Goal: Task Accomplishment & Management: Use online tool/utility

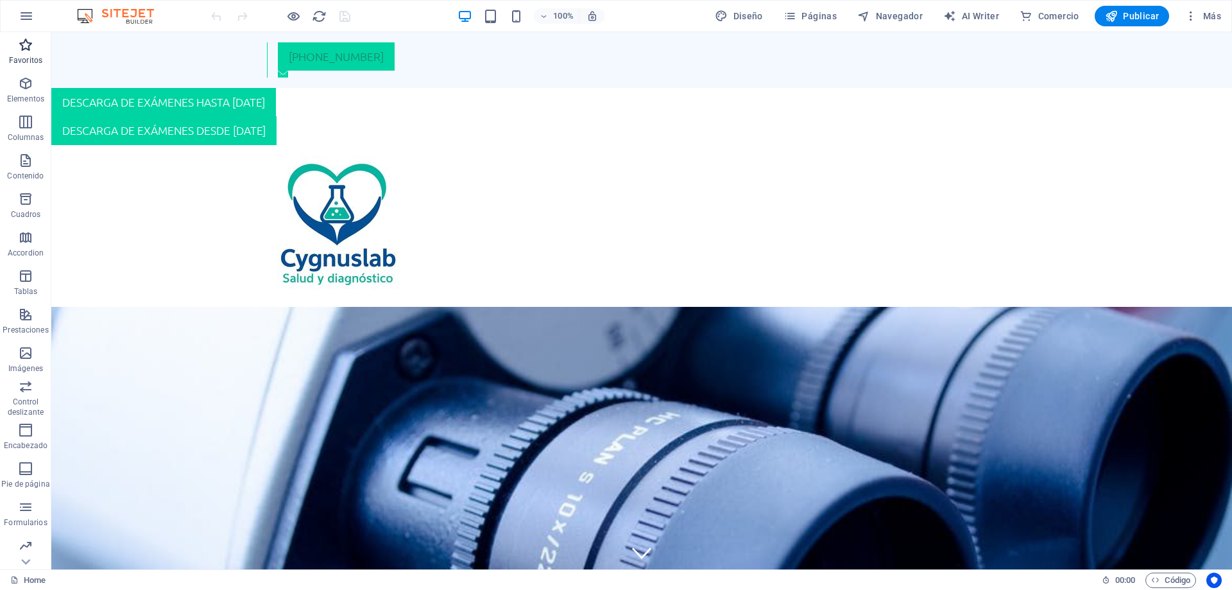
click at [19, 46] on icon "button" at bounding box center [25, 44] width 15 height 15
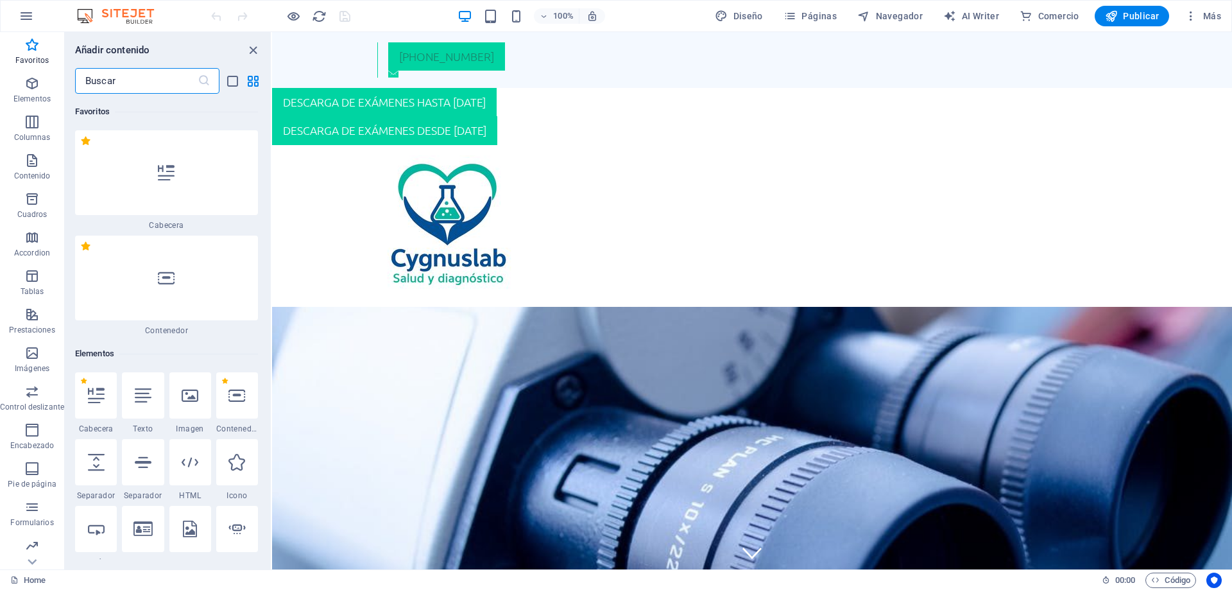
click at [148, 74] on input "text" at bounding box center [136, 81] width 123 height 26
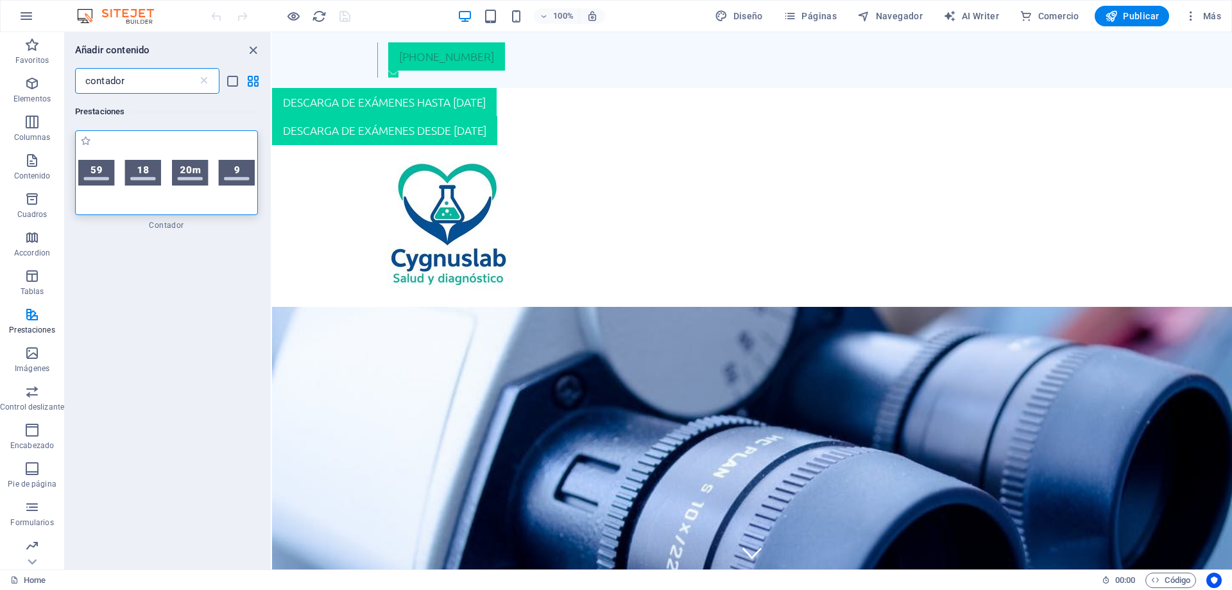
type input "contador"
click at [89, 186] on img at bounding box center [166, 173] width 176 height 26
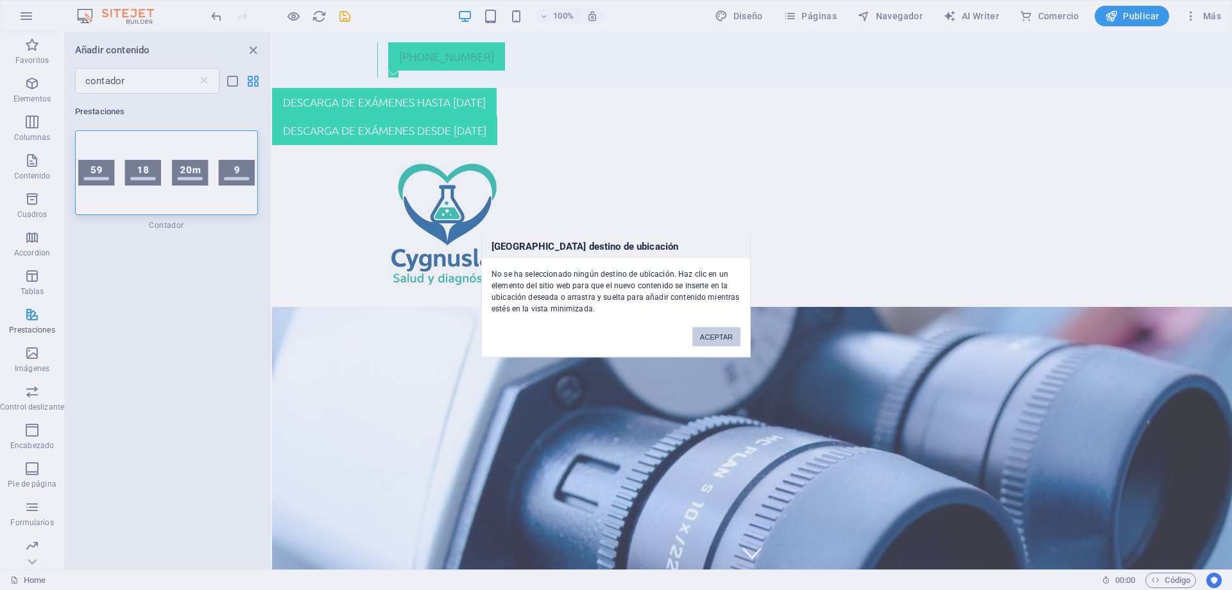
click at [717, 340] on button "ACEPTAR" at bounding box center [716, 336] width 48 height 19
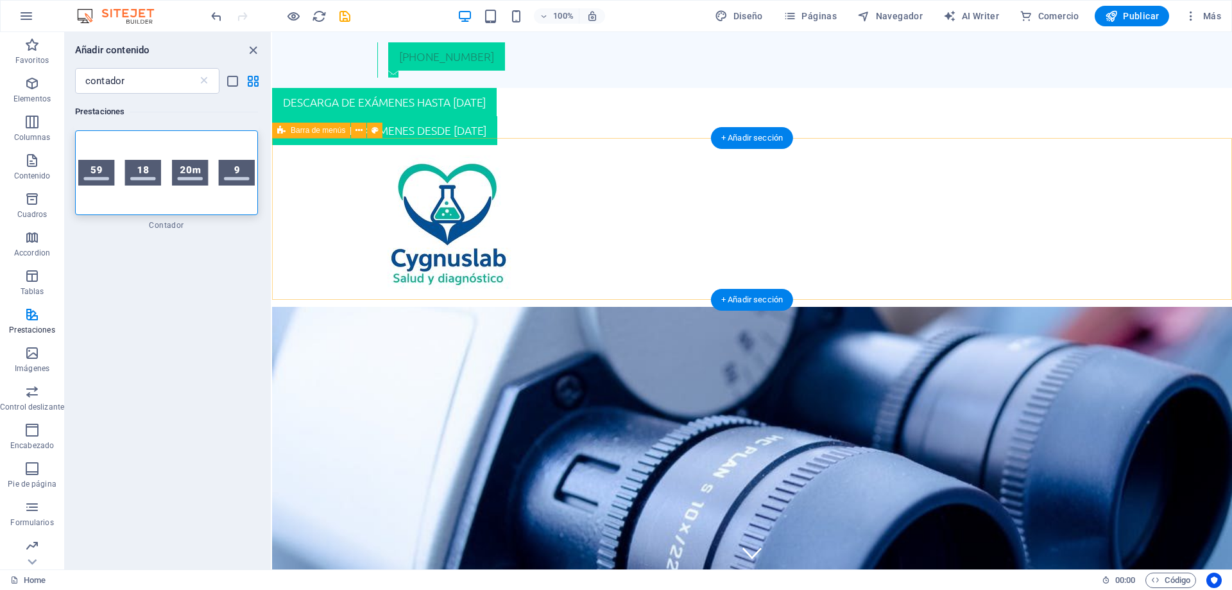
scroll to position [187, 0]
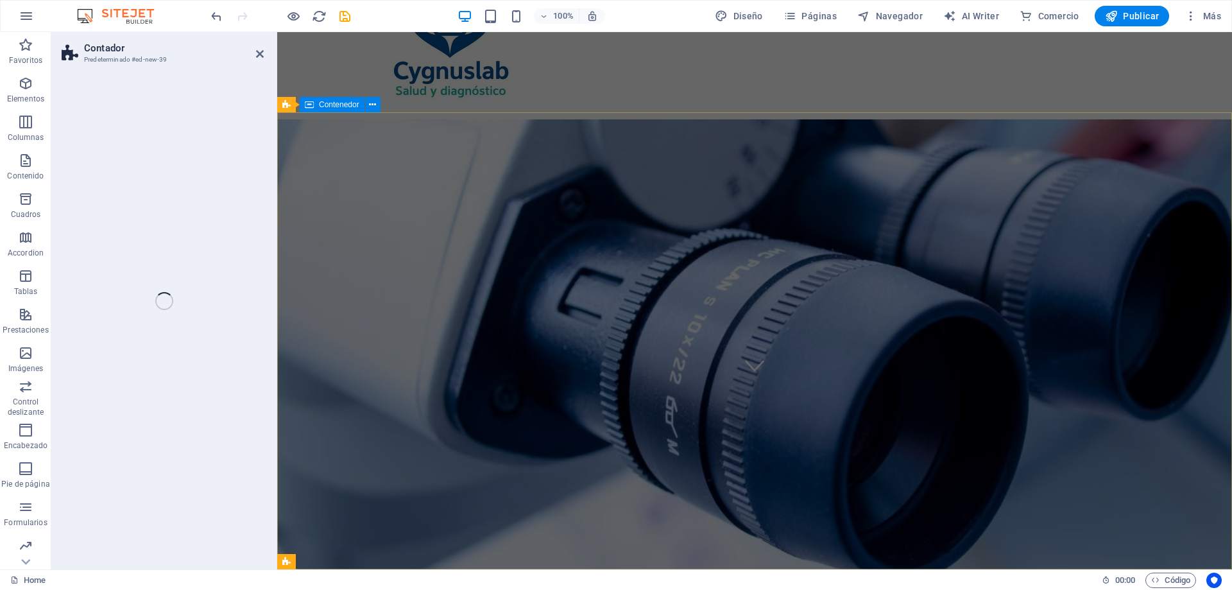
select select "rem"
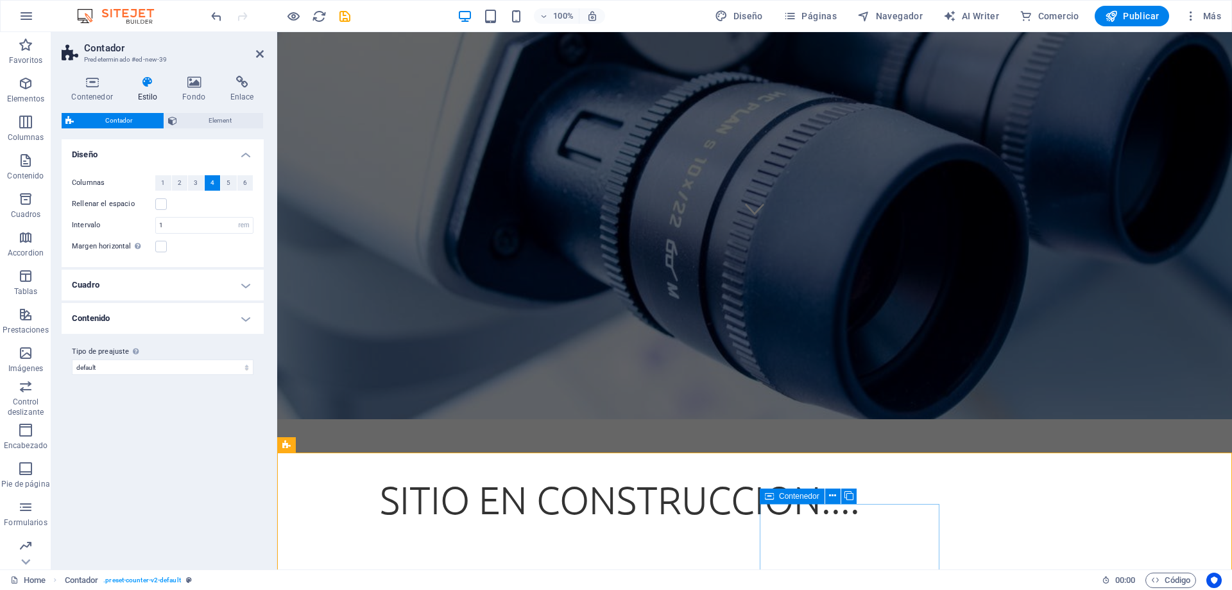
scroll to position [369, 0]
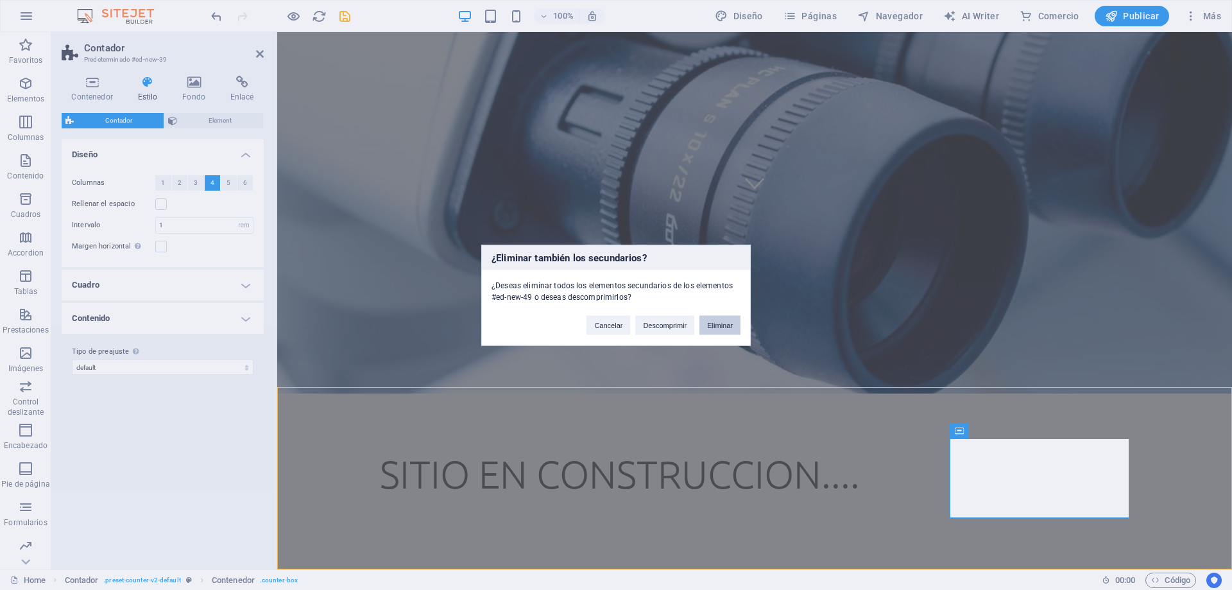
click at [706, 328] on button "Eliminar" at bounding box center [719, 324] width 41 height 19
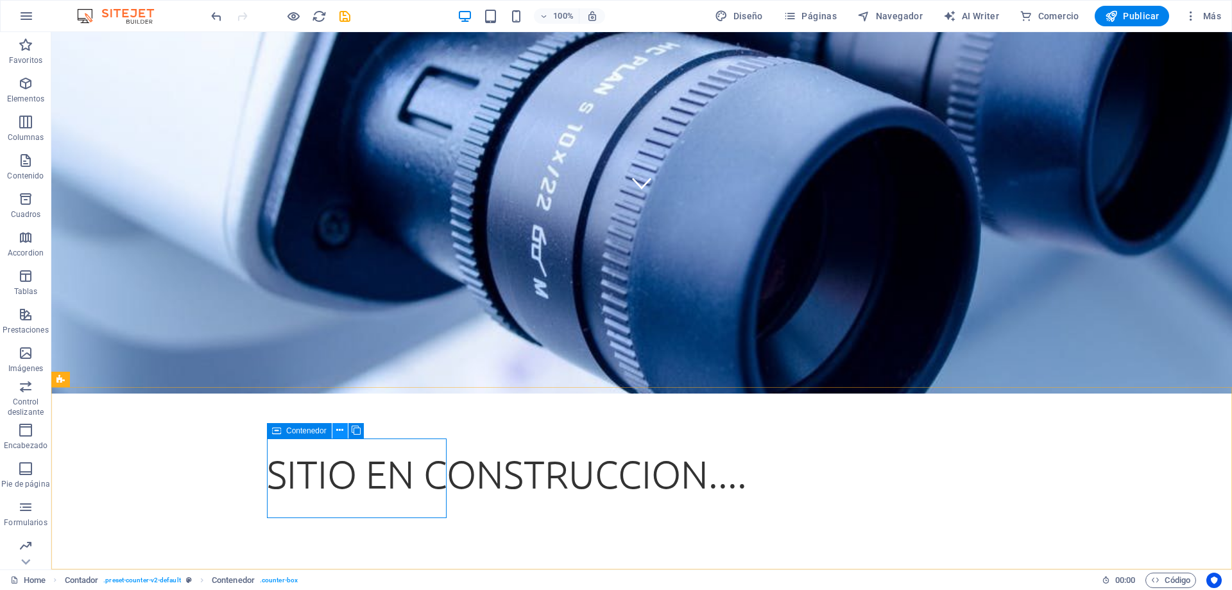
click at [341, 434] on icon at bounding box center [339, 429] width 7 height 13
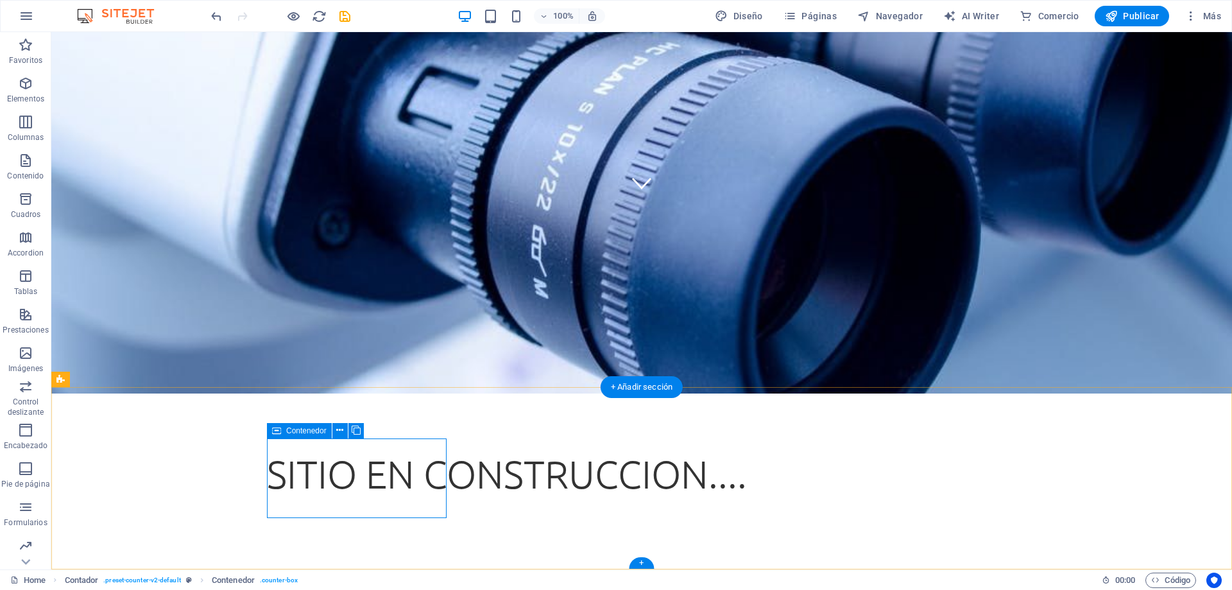
click at [355, 430] on icon at bounding box center [356, 429] width 9 height 13
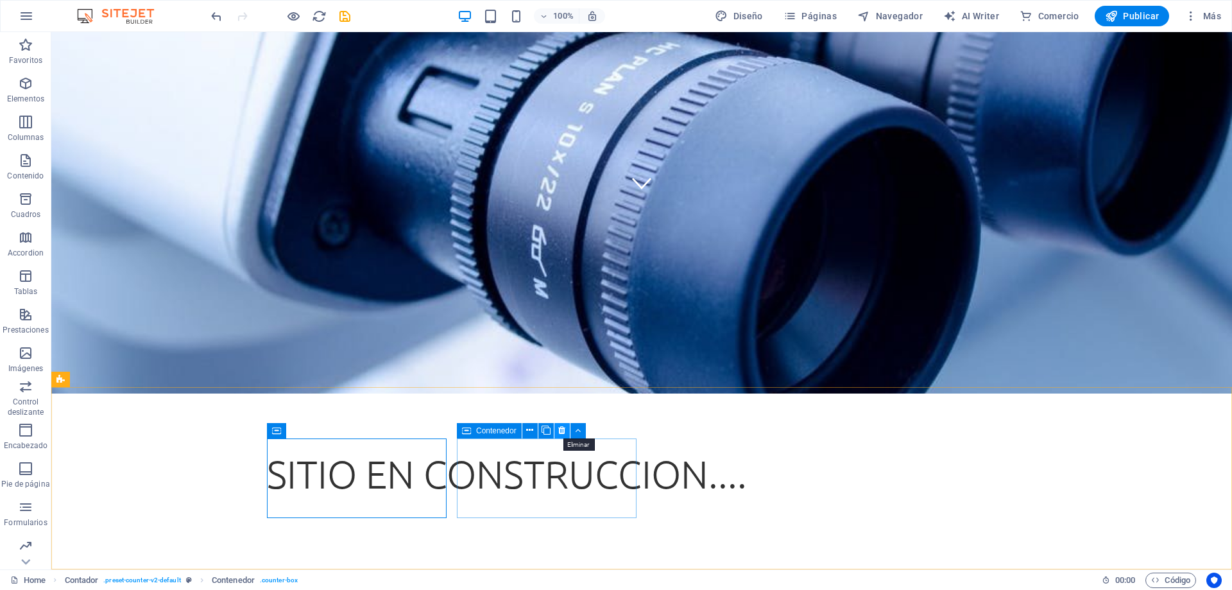
click at [562, 434] on icon at bounding box center [561, 429] width 7 height 13
click at [341, 434] on icon at bounding box center [339, 429] width 7 height 13
click at [339, 428] on icon at bounding box center [339, 429] width 7 height 13
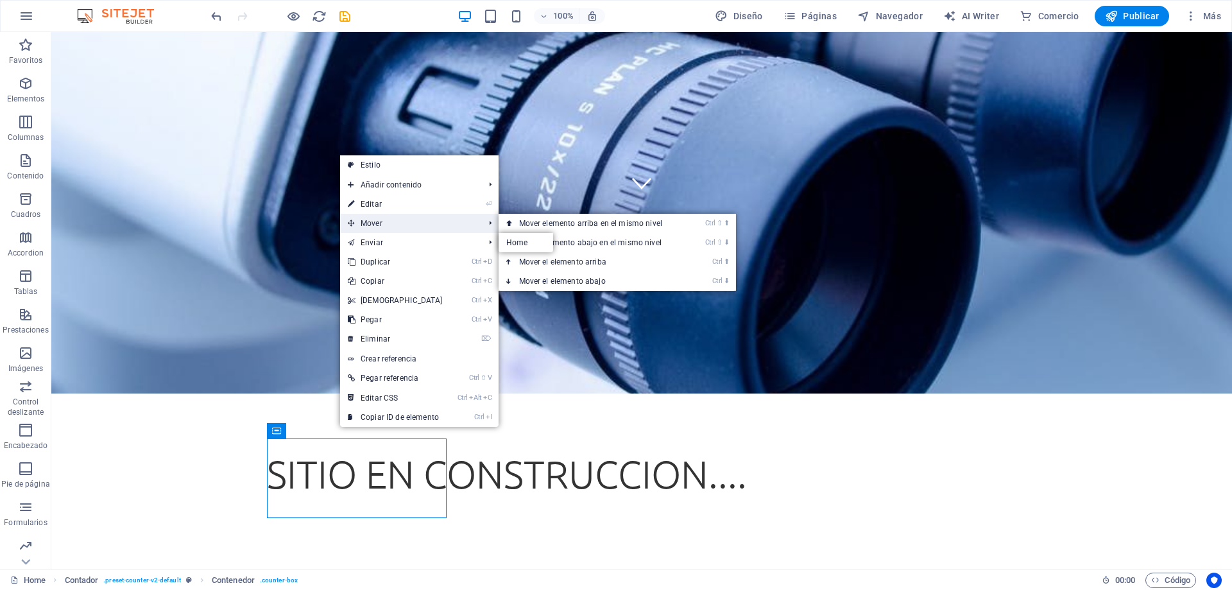
click at [403, 226] on span "Mover" at bounding box center [409, 223] width 139 height 19
click at [562, 228] on link "Ctrl ⇧ ⬆ Mover elemento arriba en el mismo nivel" at bounding box center [592, 223] width 189 height 19
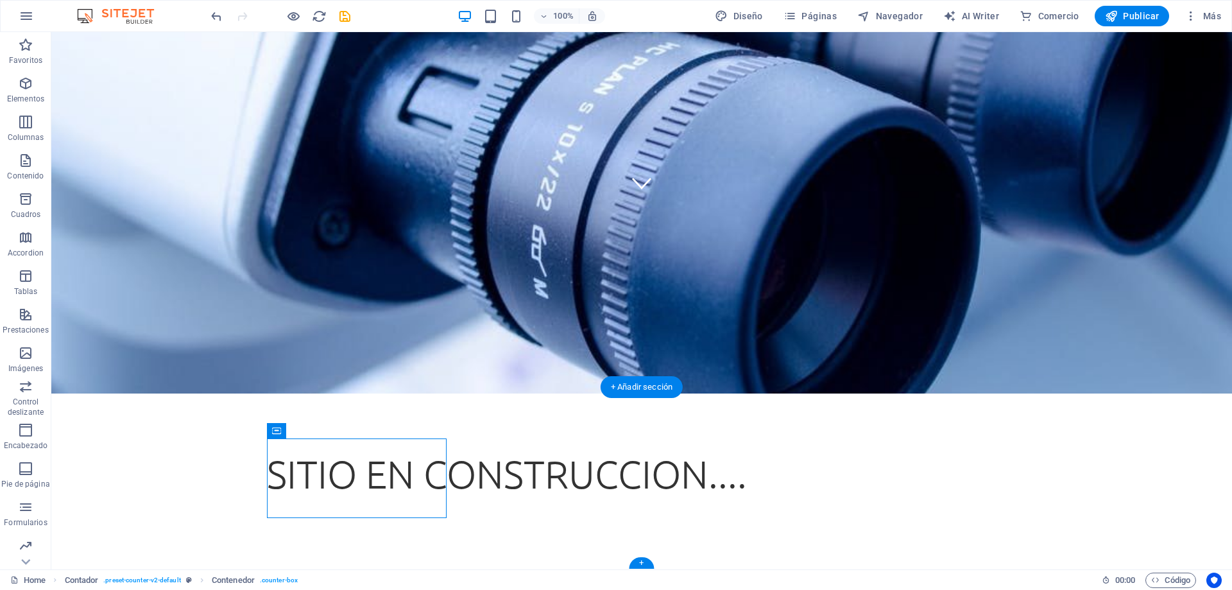
drag, startPoint x: 446, startPoint y: 516, endPoint x: 332, endPoint y: 464, distance: 124.6
drag, startPoint x: 272, startPoint y: 464, endPoint x: 344, endPoint y: 482, distance: 74.1
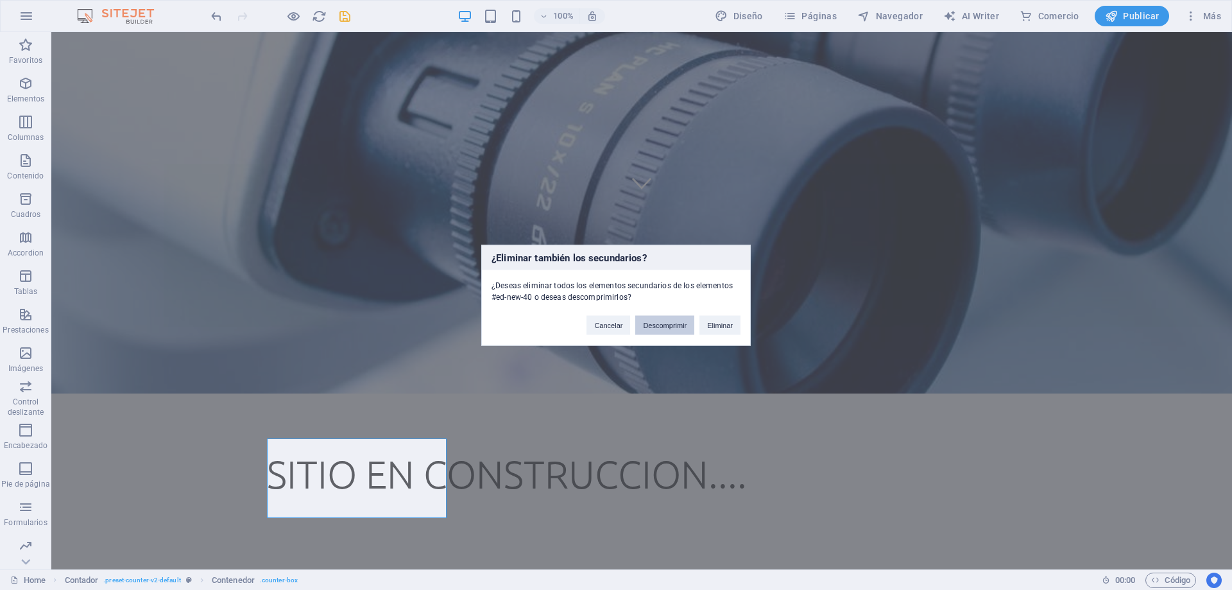
click at [683, 330] on button "Descomprimir" at bounding box center [664, 324] width 59 height 19
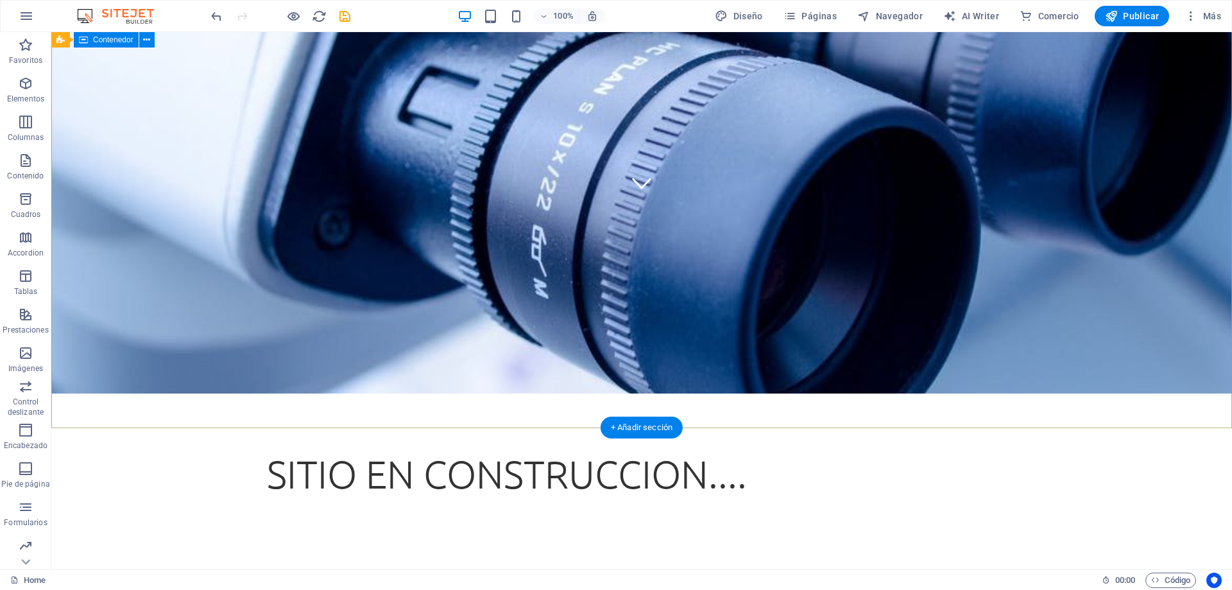
scroll to position [328, 0]
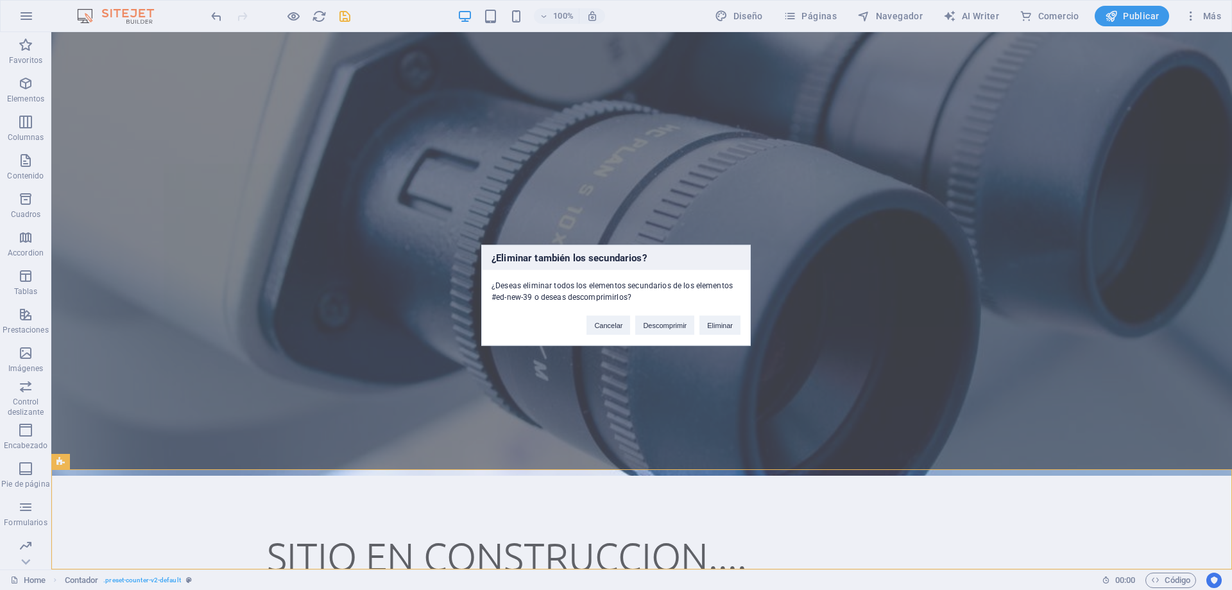
click at [611, 521] on div "¿Eliminar también los secundarios? ¿Deseas eliminar todos los elementos secunda…" at bounding box center [616, 295] width 1232 height 590
click at [709, 323] on button "Eliminar" at bounding box center [719, 324] width 41 height 19
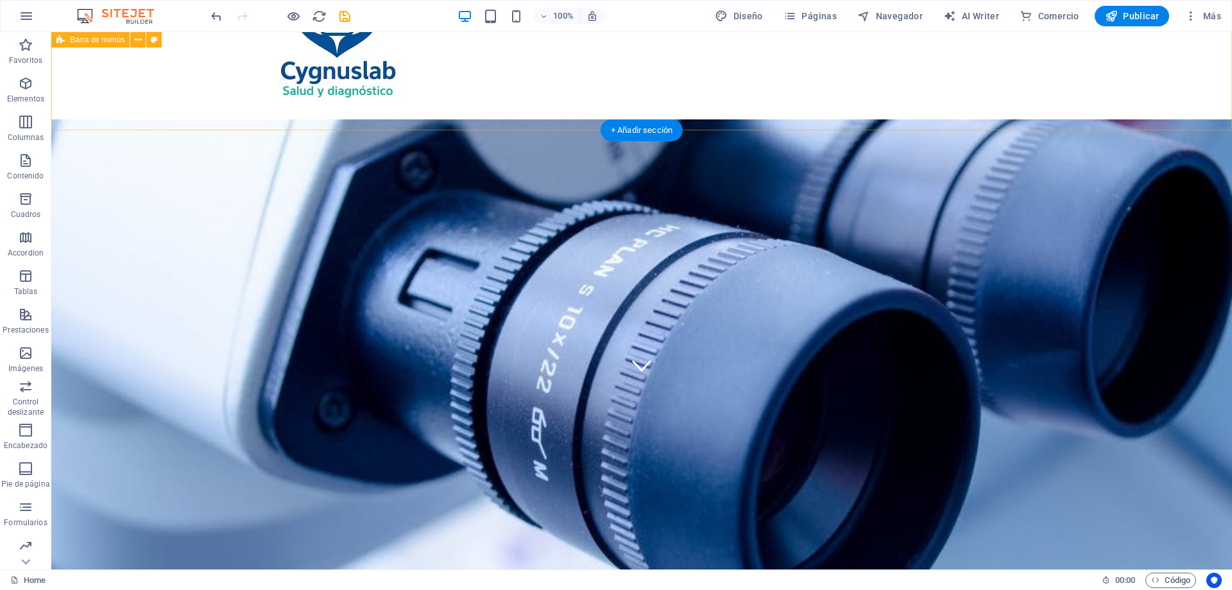
scroll to position [0, 0]
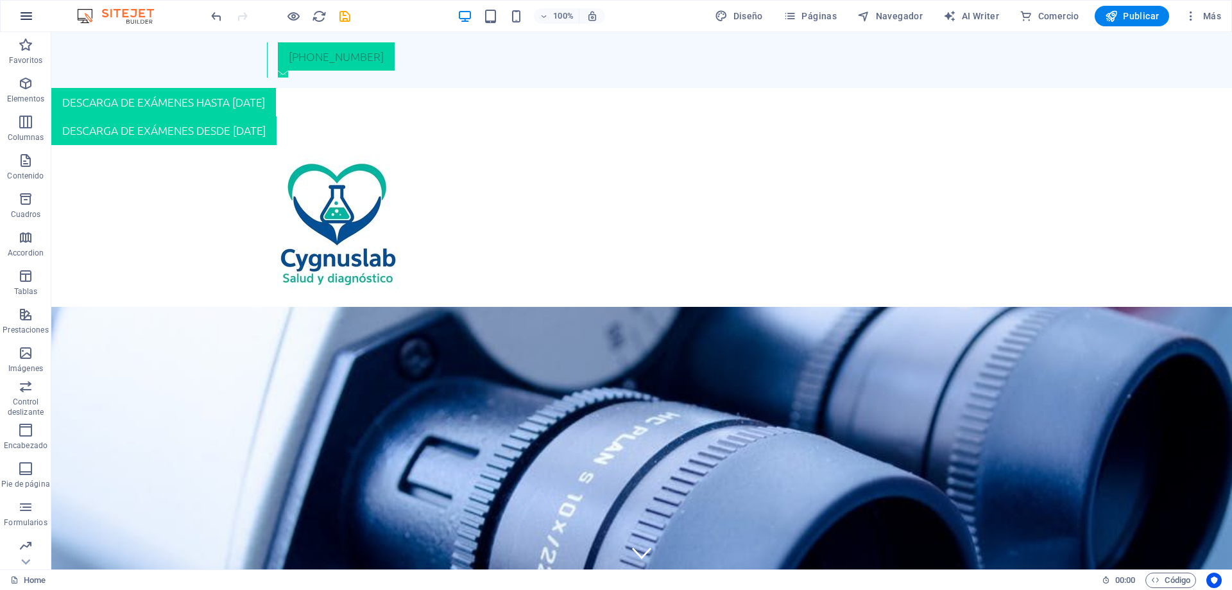
click at [19, 17] on icon "button" at bounding box center [26, 15] width 15 height 15
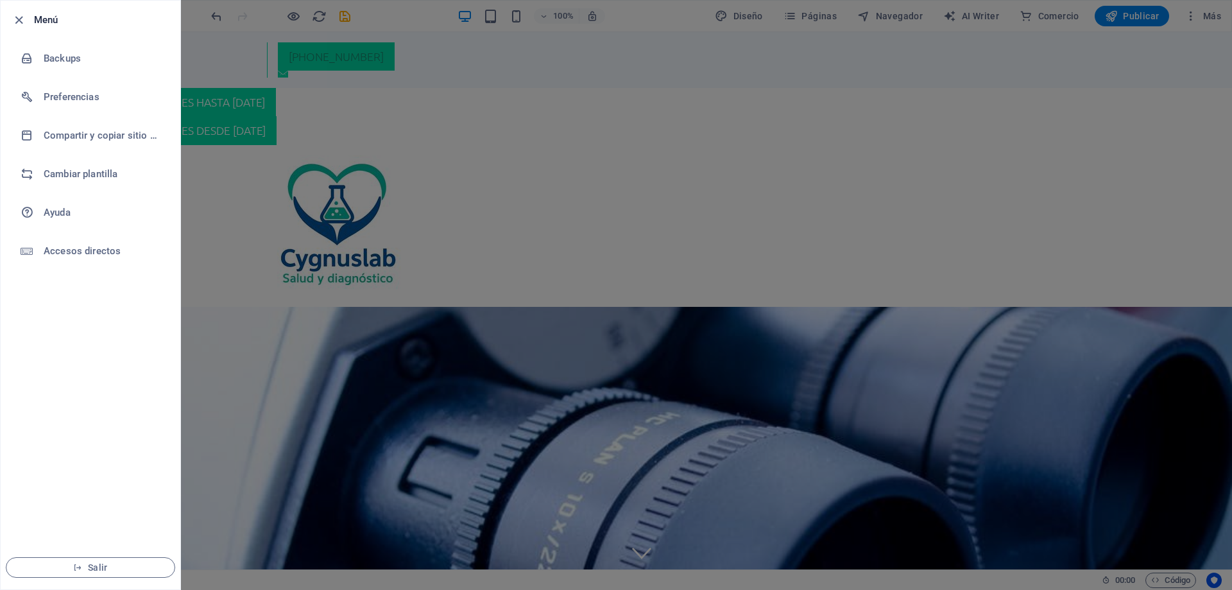
click at [217, 189] on div at bounding box center [616, 295] width 1232 height 590
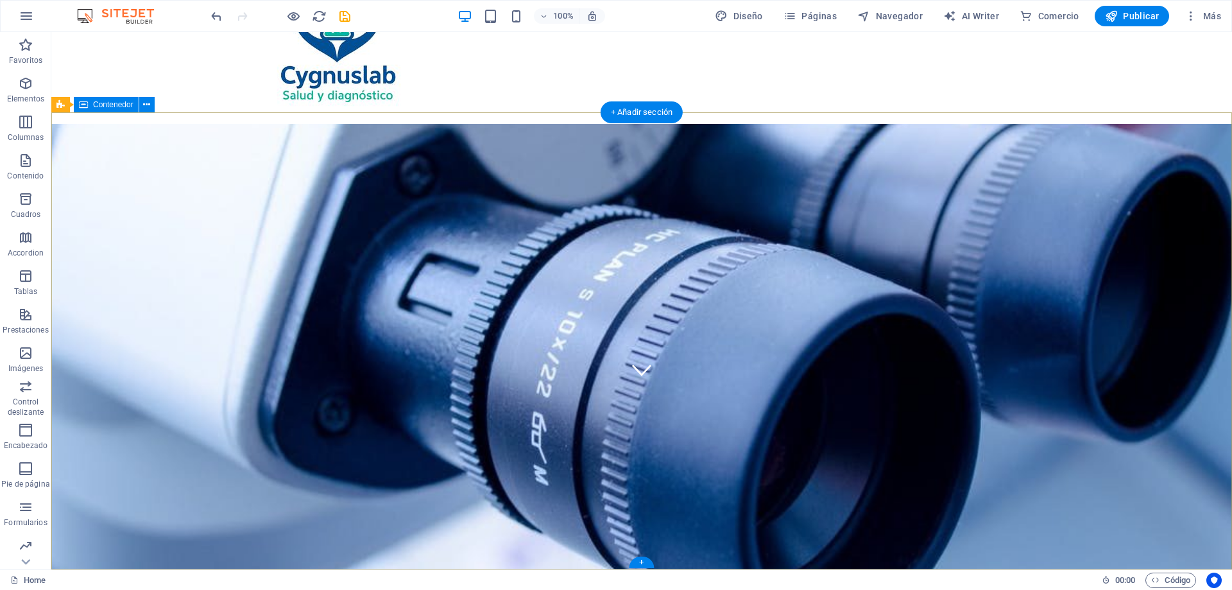
scroll to position [187, 0]
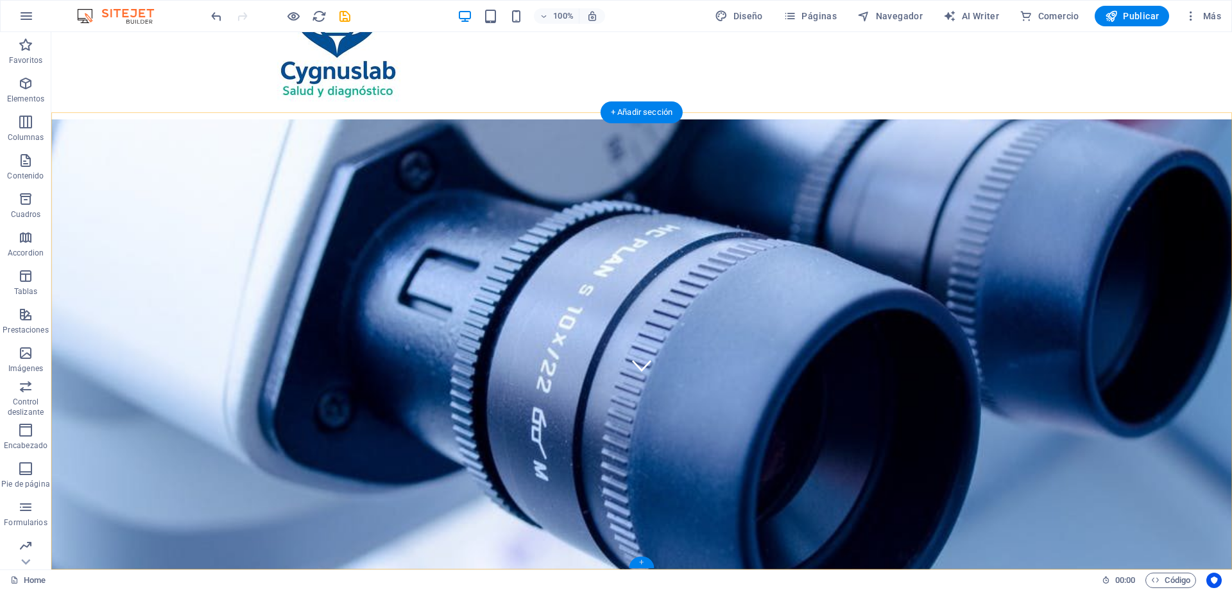
click at [639, 563] on div "+" at bounding box center [641, 562] width 25 height 12
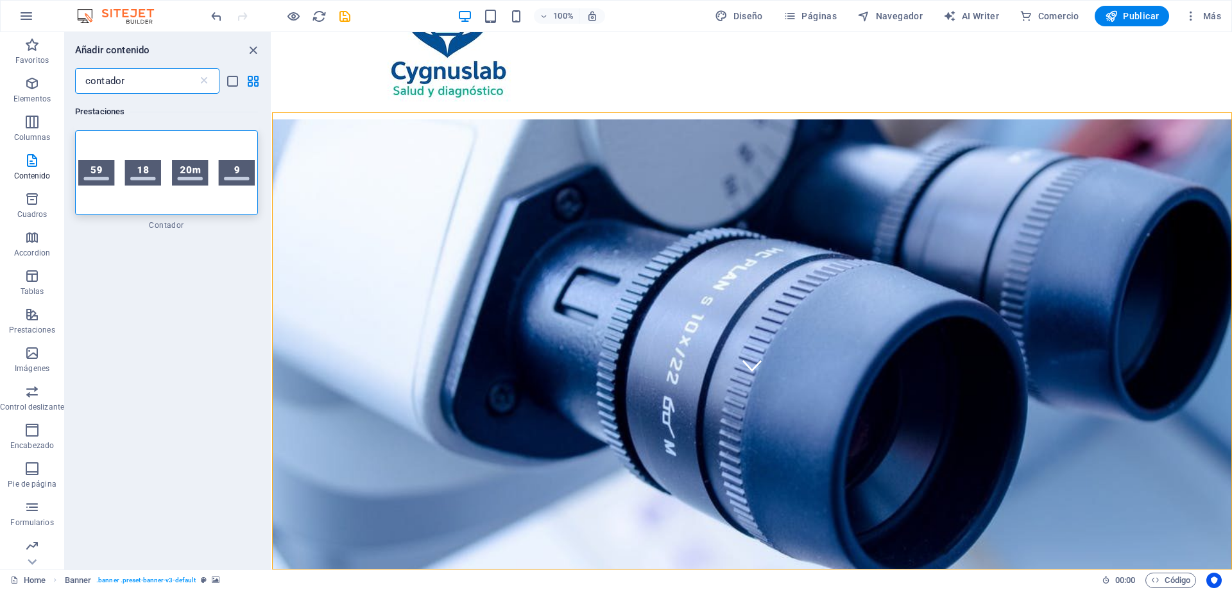
drag, startPoint x: 149, startPoint y: 81, endPoint x: 0, endPoint y: 99, distance: 150.0
click at [75, 94] on input "contador" at bounding box center [136, 81] width 123 height 26
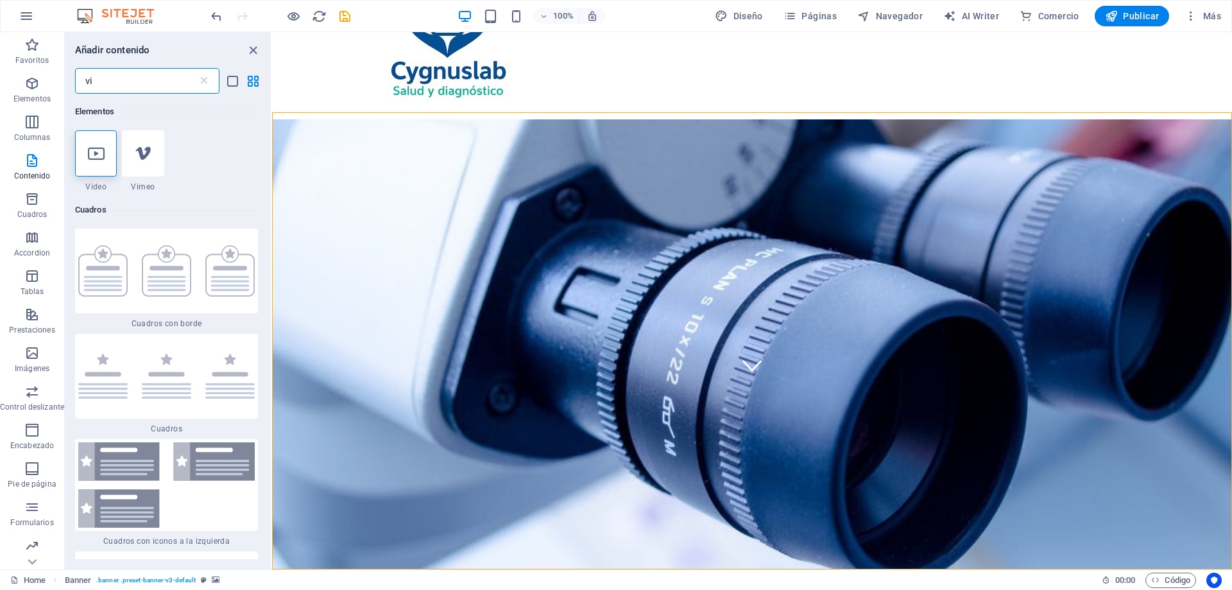
type input "v"
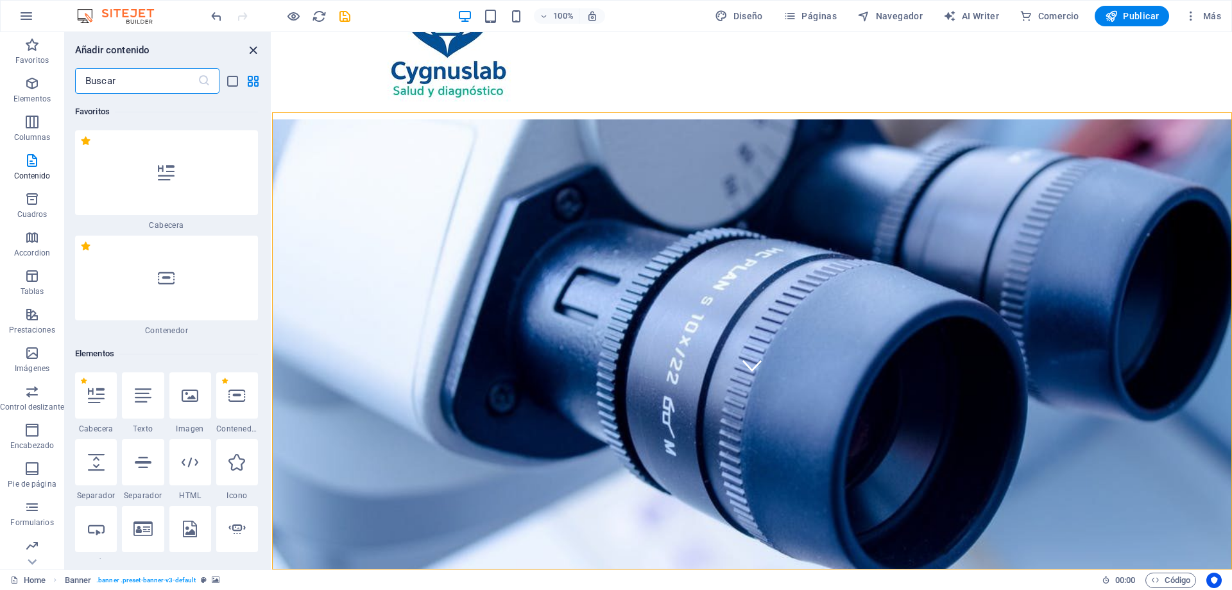
click at [253, 49] on icon "close panel" at bounding box center [253, 50] width 15 height 15
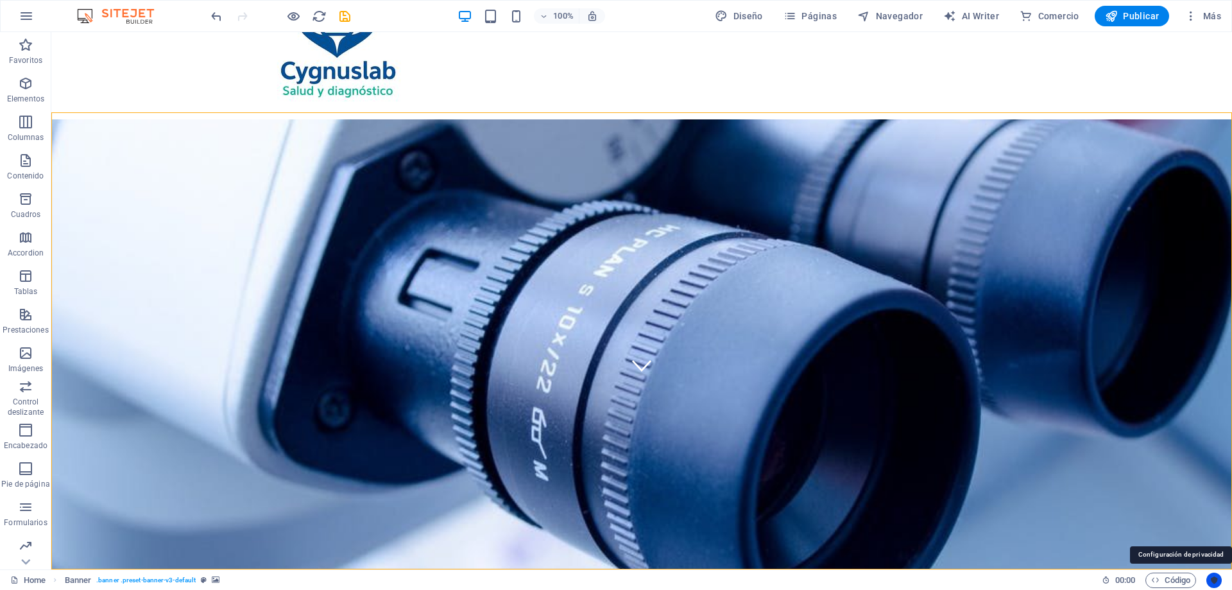
click at [1215, 577] on icon "Usercentrics" at bounding box center [1213, 579] width 9 height 9
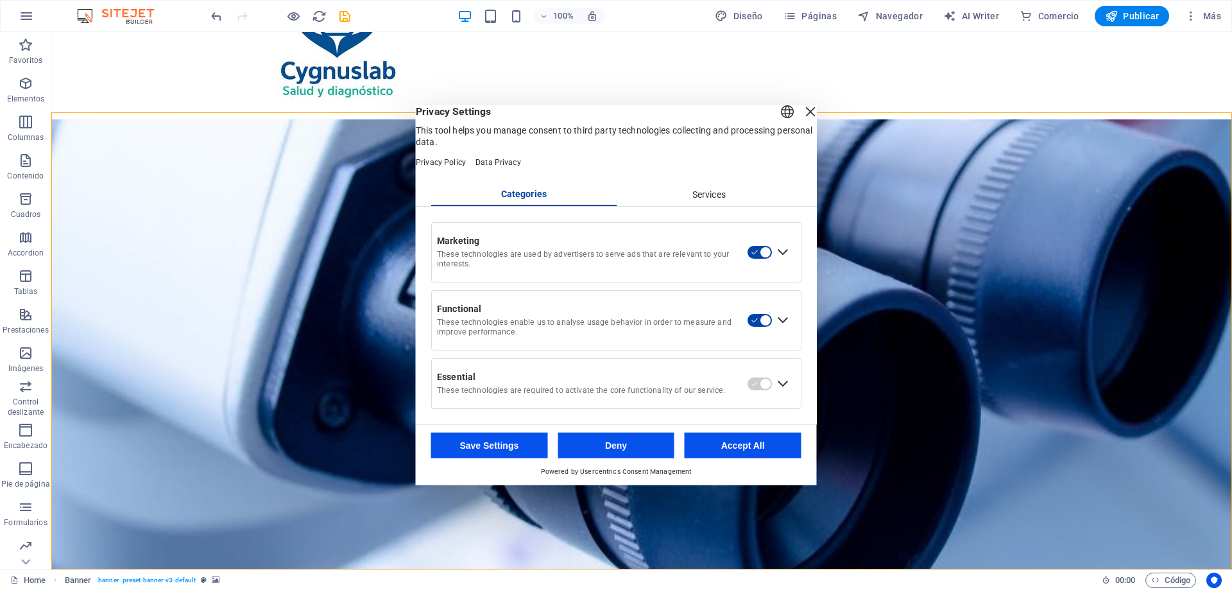
click at [785, 259] on div "Expand Marketing" at bounding box center [782, 252] width 21 height 21
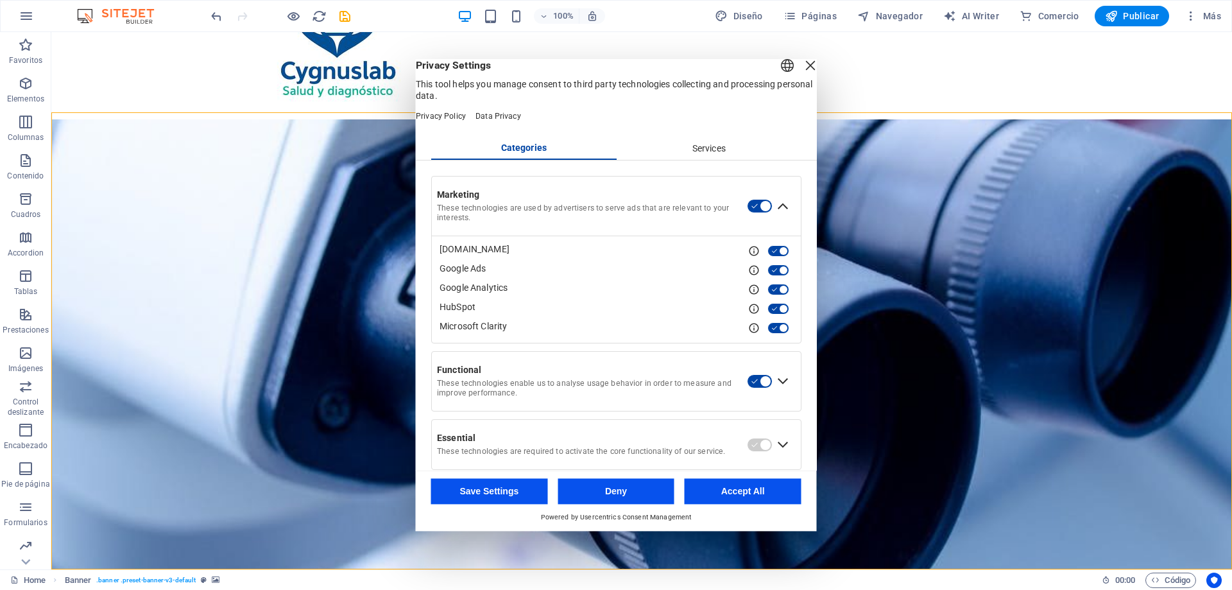
click at [778, 334] on button "button" at bounding box center [778, 329] width 22 height 12
click at [774, 315] on button "button" at bounding box center [778, 309] width 22 height 12
click at [777, 392] on div "Expand Functional" at bounding box center [782, 381] width 21 height 21
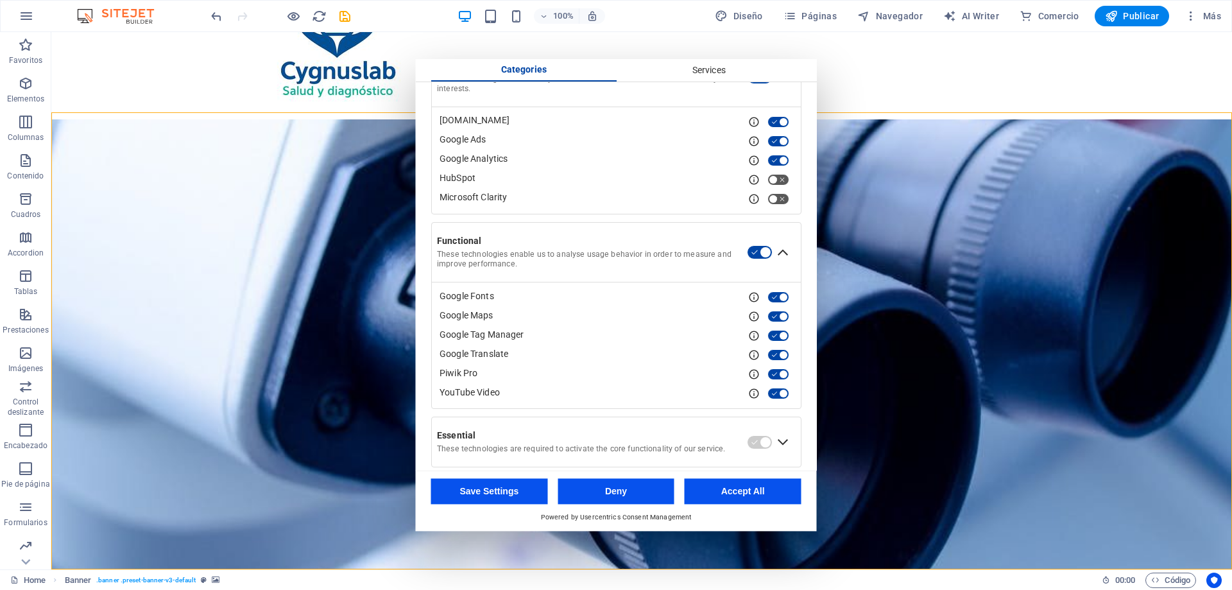
scroll to position [158, 0]
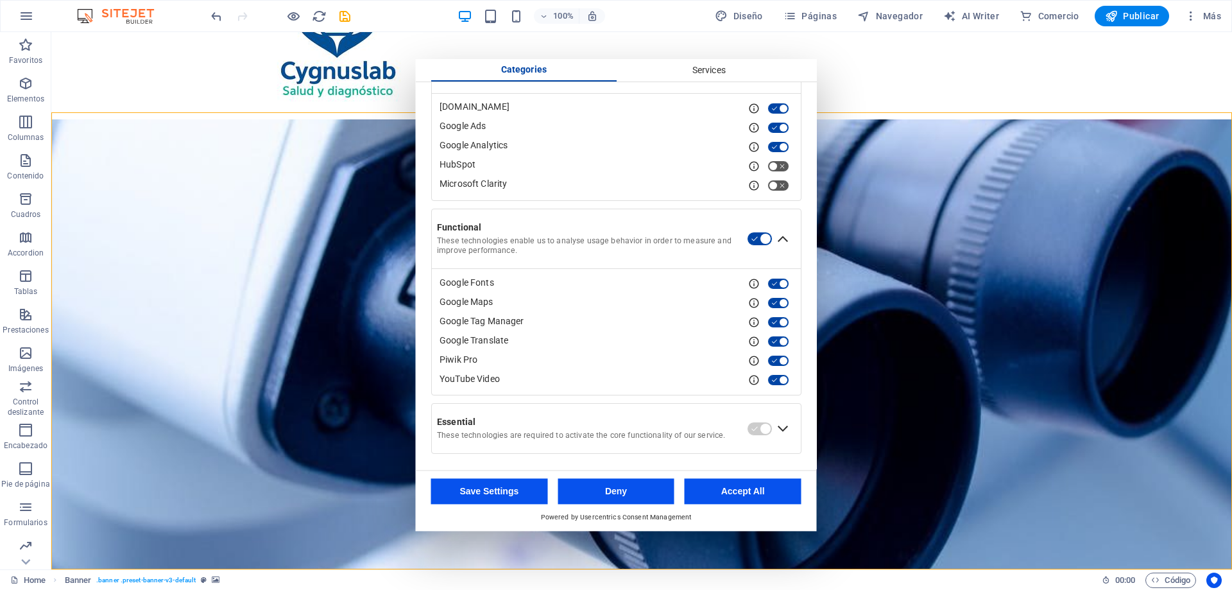
click at [777, 429] on div "Expand Essential" at bounding box center [782, 428] width 21 height 21
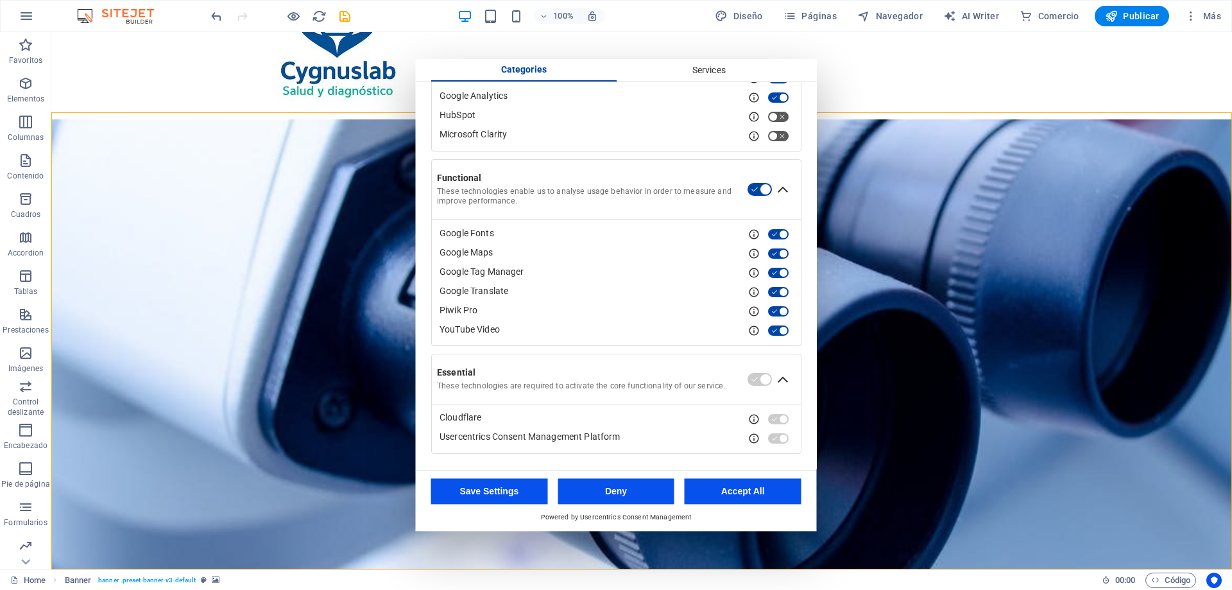
scroll to position [208, 0]
click at [752, 487] on button "Accept All" at bounding box center [742, 491] width 117 height 26
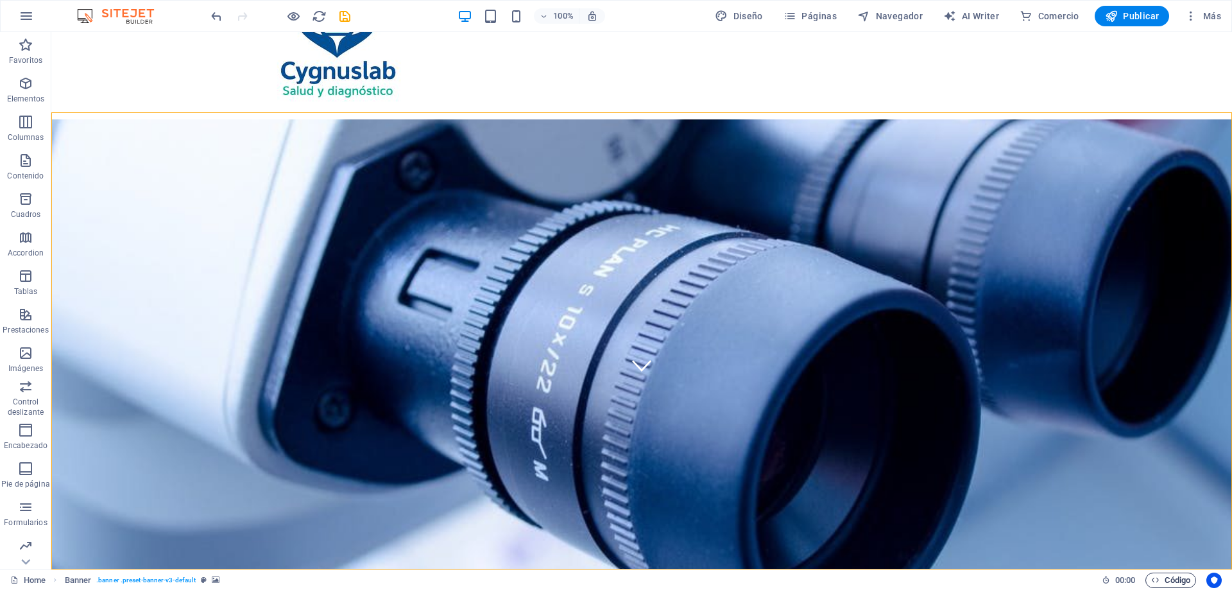
click at [1184, 584] on span "Código" at bounding box center [1170, 579] width 39 height 15
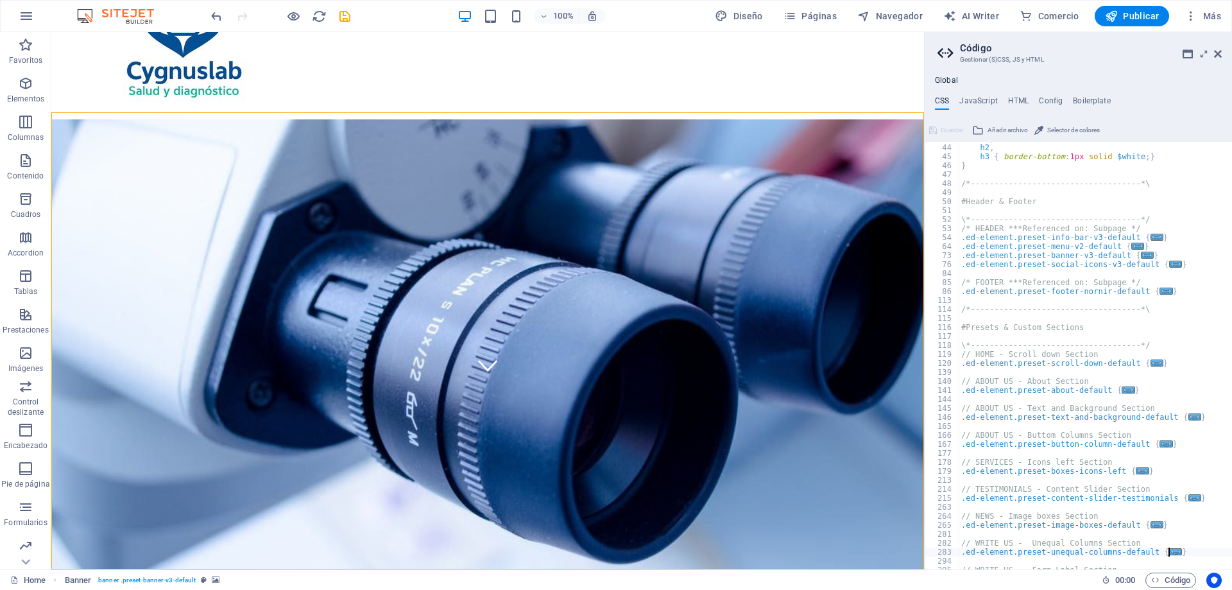
scroll to position [385, 0]
click at [1167, 553] on div "h1 , h2 , h3 { border-bottom : 1px solid $[PERSON_NAME] ; } } /*---------------…" at bounding box center [1151, 356] width 386 height 445
type textarea "}"
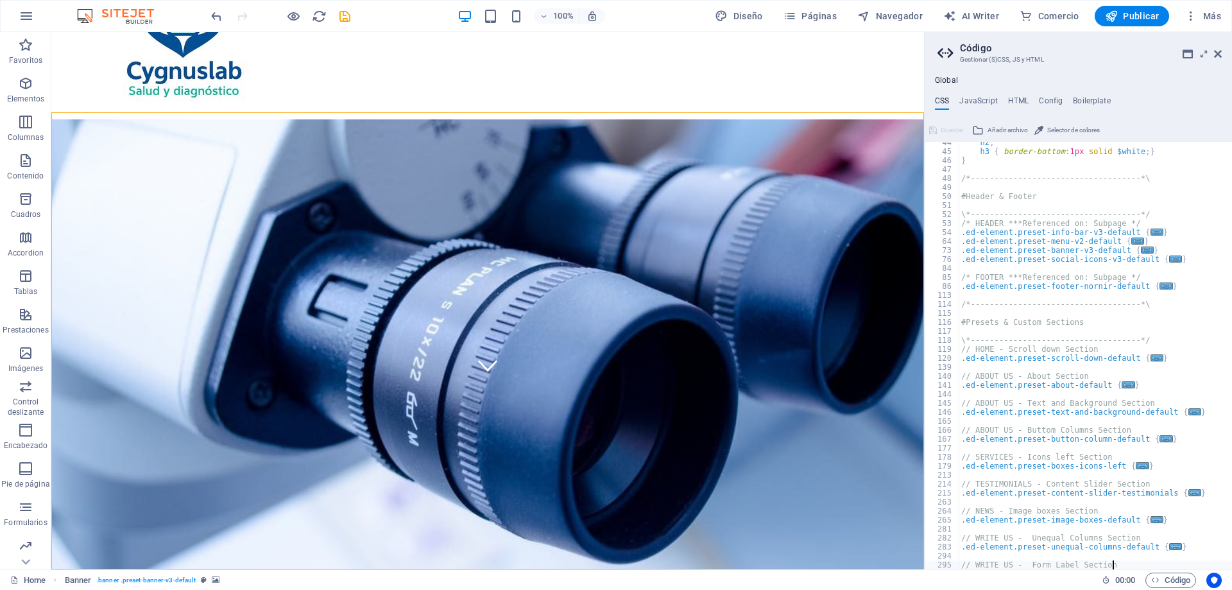
type textarea "}"
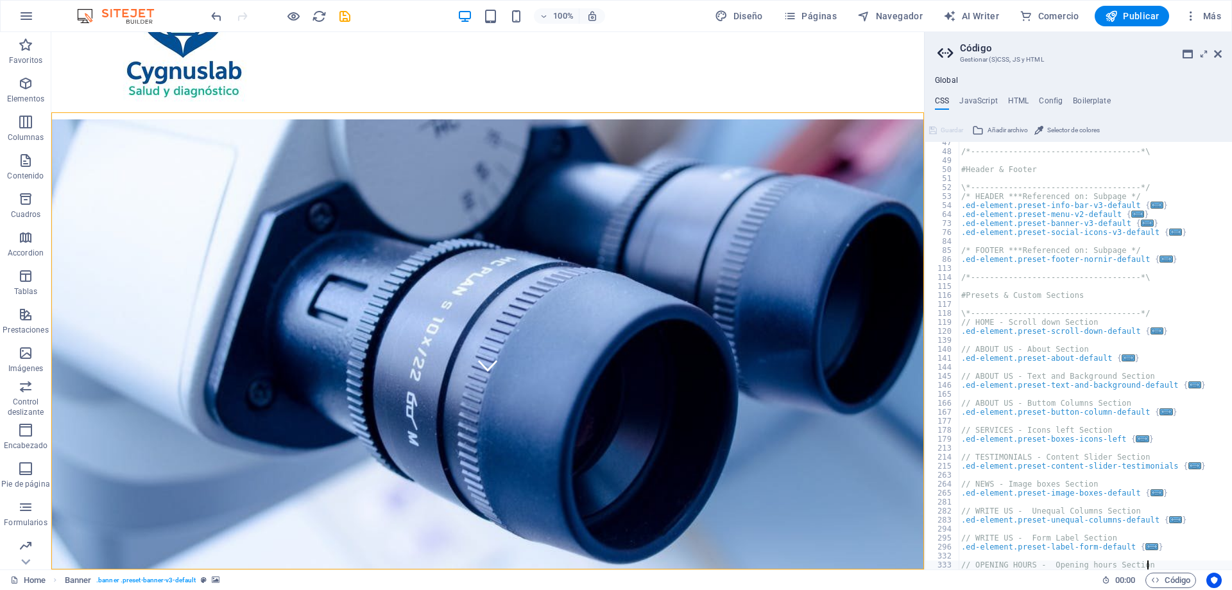
type textarea "}"
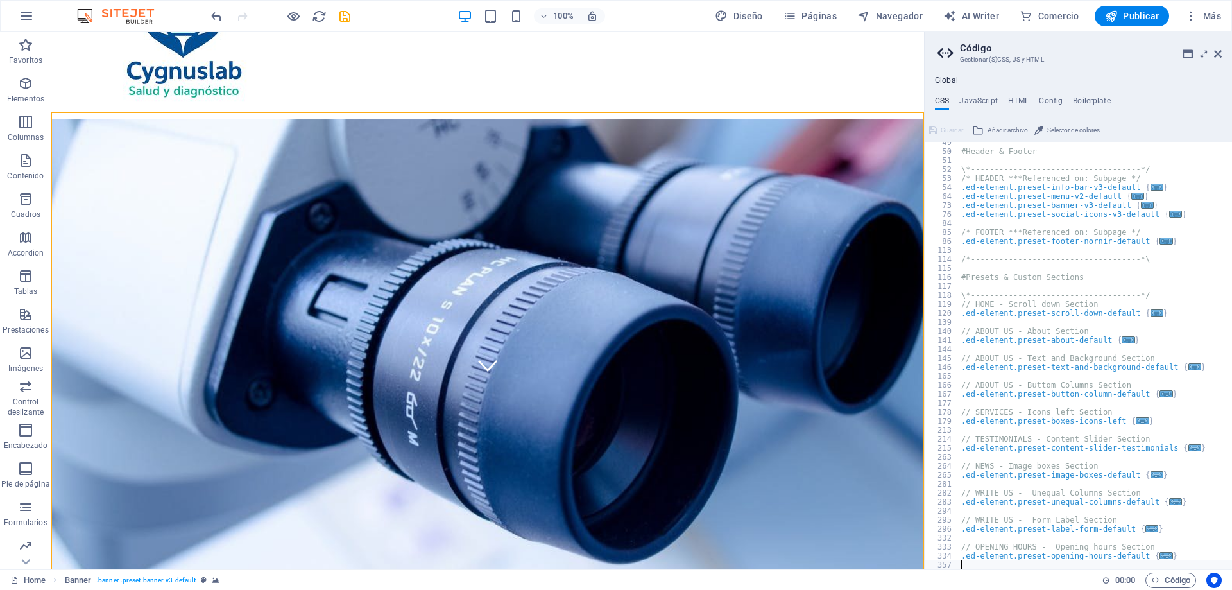
type textarea "}"
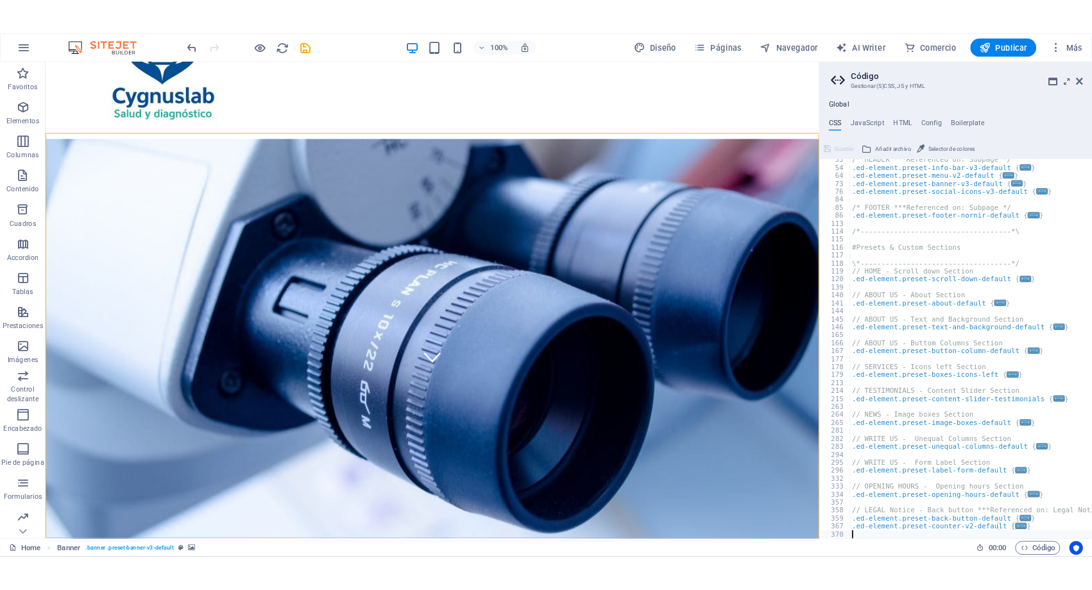
scroll to position [471, 0]
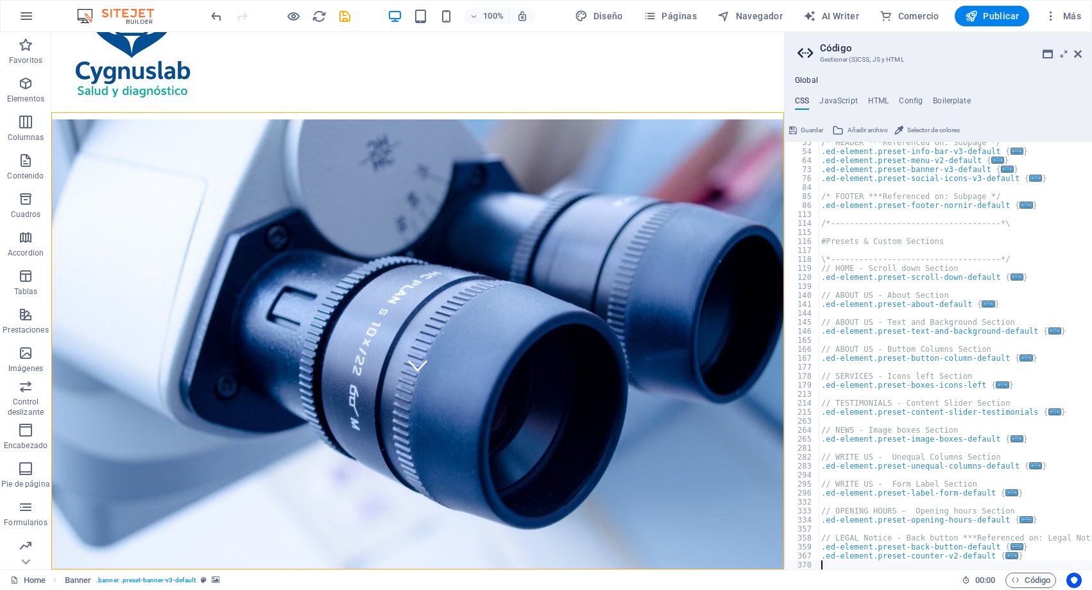
paste textarea "<noscript><a href="[URL][DOMAIN_NAME]" title="contador de visitas gratis"><img …"
type textarea "<noscript><a href="[URL][DOMAIN_NAME]" title="contador de visitas gratis"><img …"
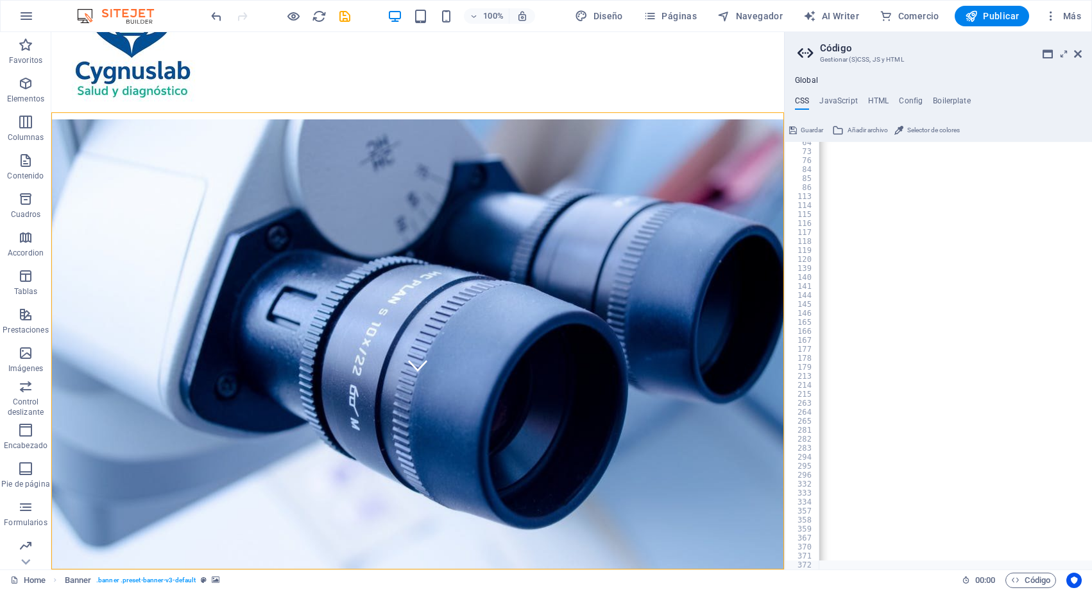
scroll to position [489, 0]
click at [1078, 52] on icon at bounding box center [1078, 54] width 8 height 10
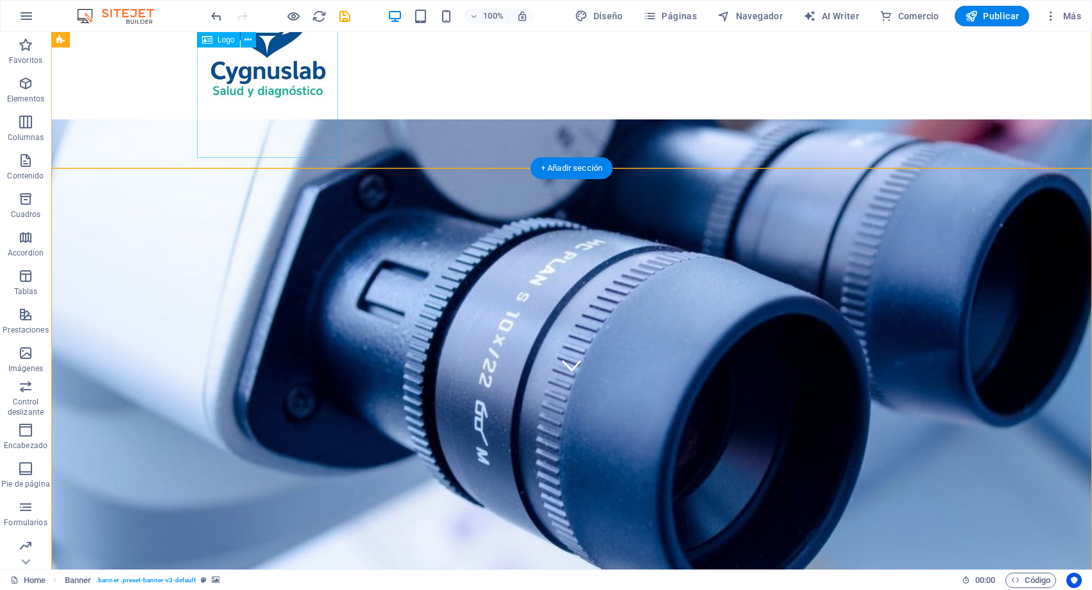
scroll to position [0, 0]
